Goal: Check status: Check status

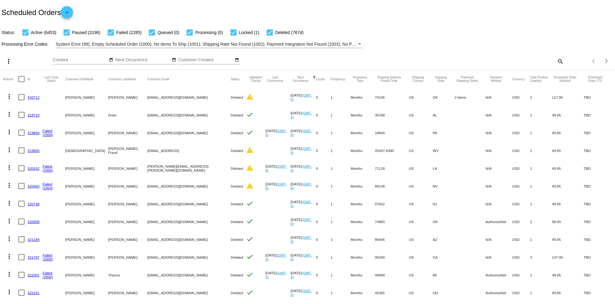
click at [556, 58] on mat-icon "search" at bounding box center [559, 61] width 7 height 10
paste input "532317"
type input "532317"
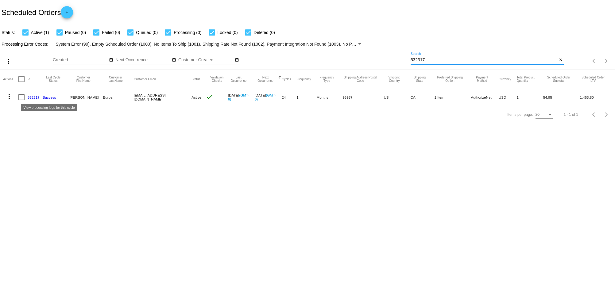
click at [52, 97] on link "Success" at bounding box center [49, 97] width 13 height 4
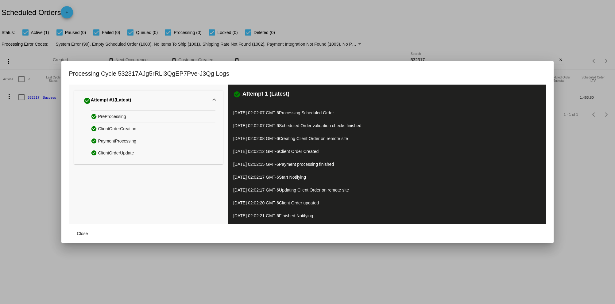
click at [201, 32] on div at bounding box center [307, 152] width 615 height 304
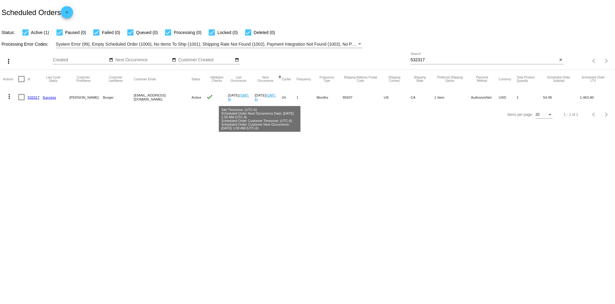
click at [266, 96] on link "(GMT-6)" at bounding box center [265, 97] width 21 height 8
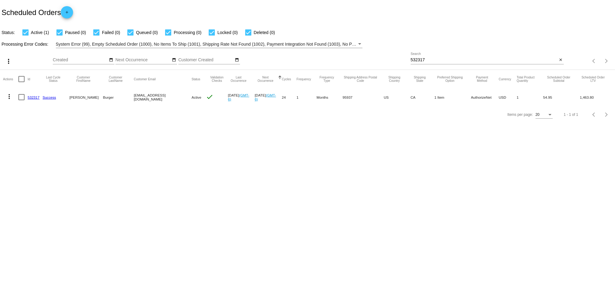
click at [165, 97] on mat-cell "[EMAIL_ADDRESS][DOMAIN_NAME]" at bounding box center [163, 97] width 58 height 18
drag, startPoint x: 170, startPoint y: 97, endPoint x: 130, endPoint y: 98, distance: 39.6
click at [130, 98] on mat-row "more_vert 532317 Success [PERSON_NAME] [EMAIL_ADDRESS][DOMAIN_NAME] Active chec…" at bounding box center [307, 97] width 608 height 18
copy mat-row "[EMAIL_ADDRESS][DOMAIN_NAME]"
